Goal: Task Accomplishment & Management: Use online tool/utility

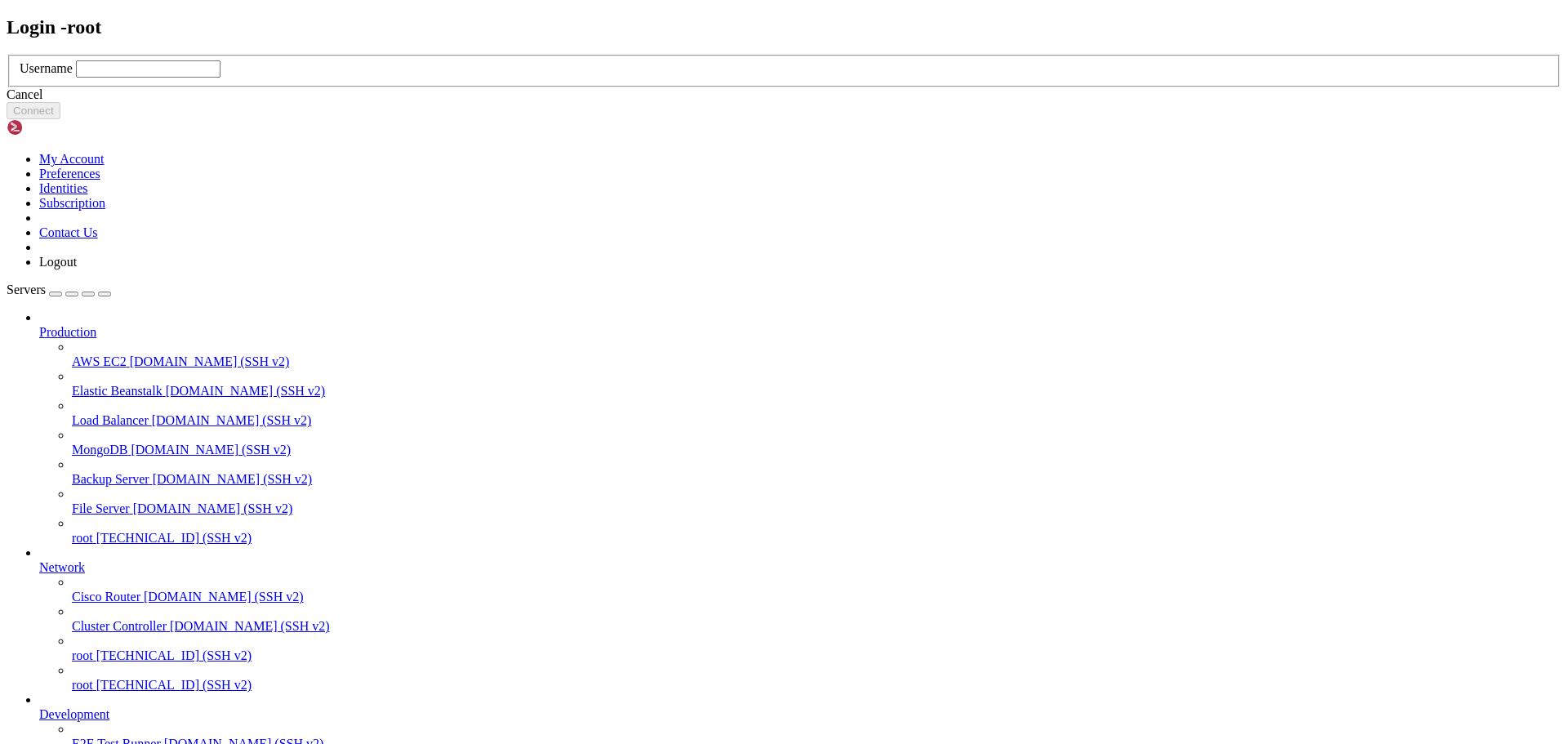
click at [625, 78] on div "Username" at bounding box center [784, 69] width 1529 height 17
click at [221, 78] on input "text" at bounding box center [148, 69] width 144 height 17
type input "root"
click at [61, 119] on button "Connect" at bounding box center [34, 110] width 54 height 17
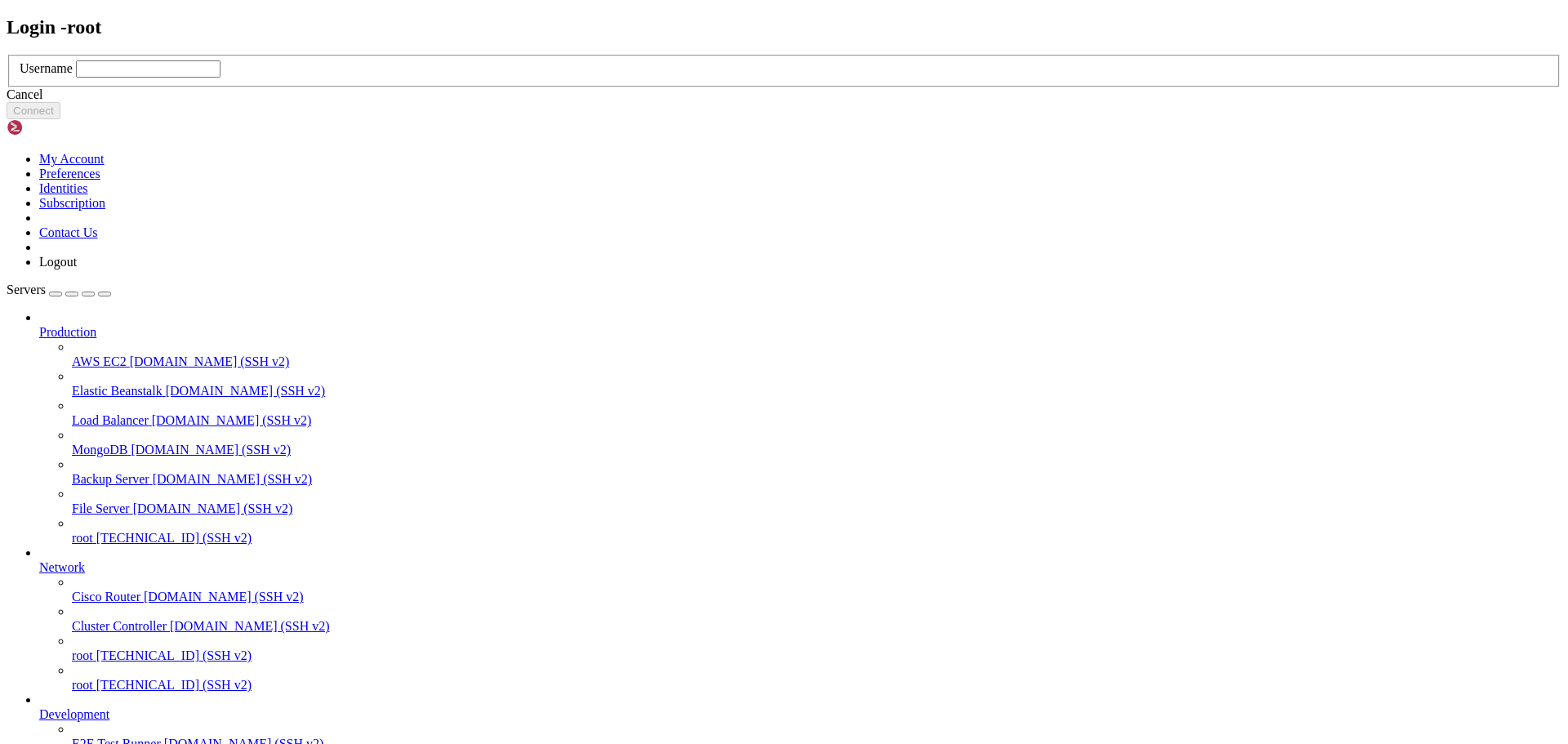
click at [221, 78] on input "text" at bounding box center [148, 69] width 144 height 17
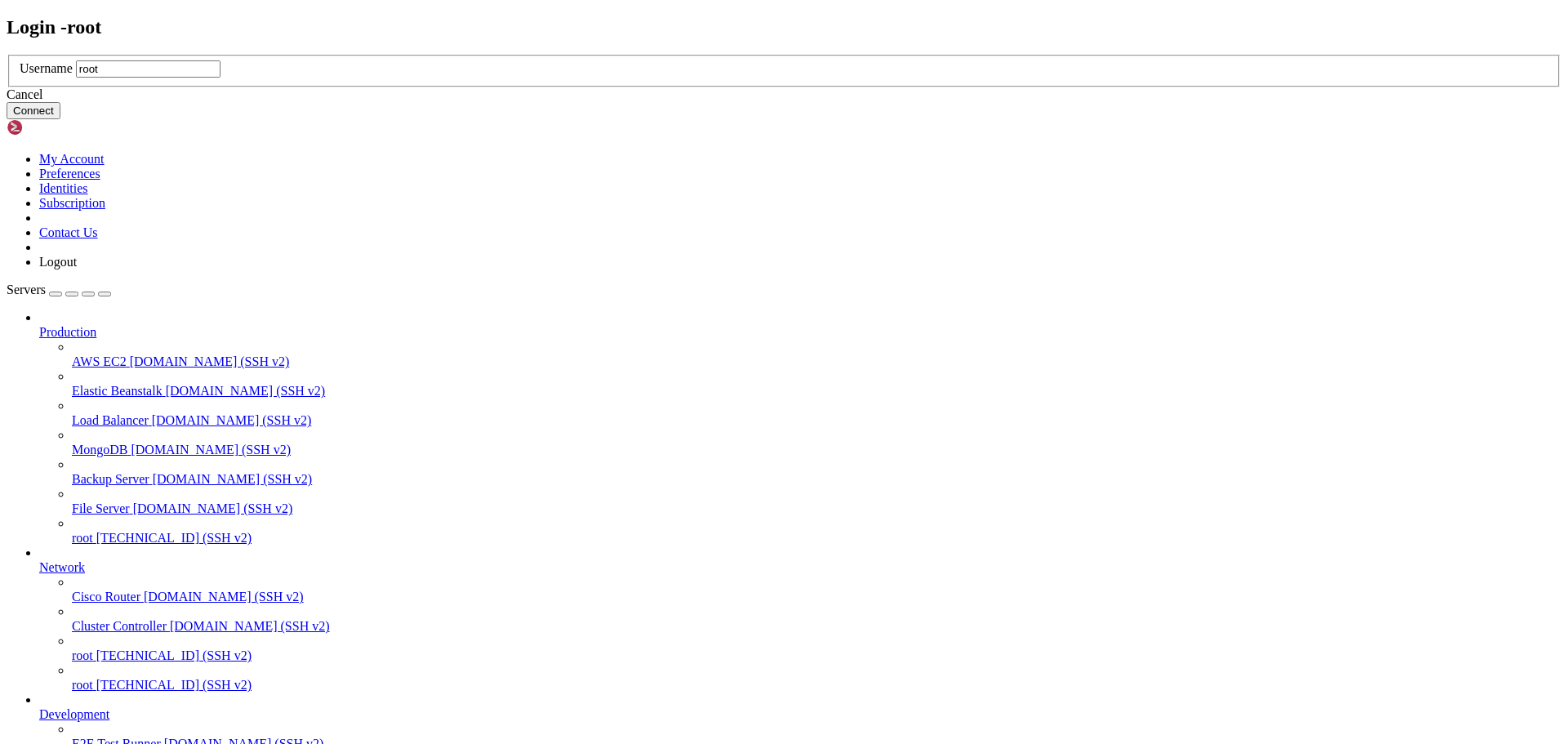
type input "root"
click at [61, 119] on button "Connect" at bounding box center [34, 110] width 54 height 17
